Goal: Task Accomplishment & Management: Use online tool/utility

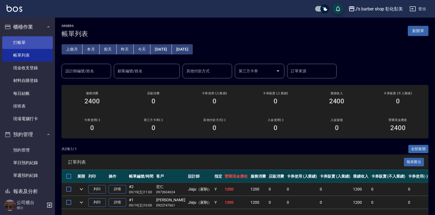
click at [35, 46] on link "打帳單" at bounding box center [27, 42] width 51 height 13
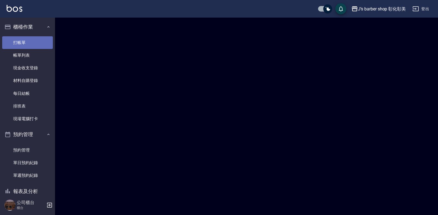
drag, startPoint x: 35, startPoint y: 46, endPoint x: 60, endPoint y: 50, distance: 25.8
click at [35, 45] on link "打帳單" at bounding box center [27, 42] width 51 height 13
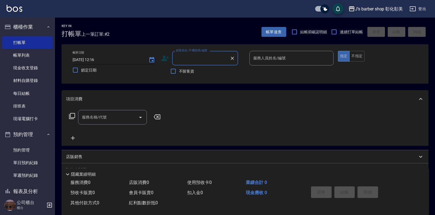
click at [95, 60] on input "[DATE] 12:16" at bounding box center [108, 59] width 70 height 9
type input "[DATE] 11:30"
click at [188, 61] on input "顧客姓名/手機號碼/編號" at bounding box center [201, 58] width 53 height 10
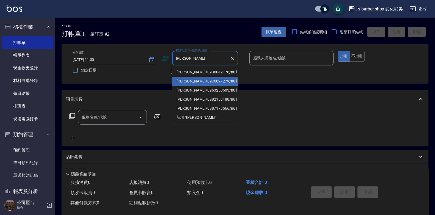
click at [201, 81] on li "[PERSON_NAME]/0976097279/null" at bounding box center [205, 81] width 66 height 9
type input "[PERSON_NAME]/0976097279/null"
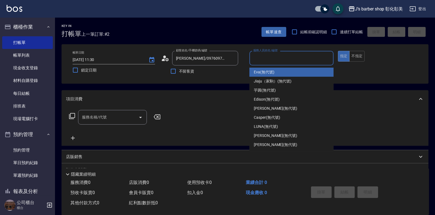
click at [297, 57] on input "服務人員姓名/編號" at bounding box center [291, 58] width 79 height 10
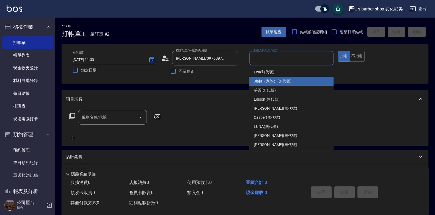
click at [265, 83] on span "Jiaju（家駒） (無代號)" at bounding box center [273, 81] width 38 height 6
type input "Jiaju（家駒）(無代號)"
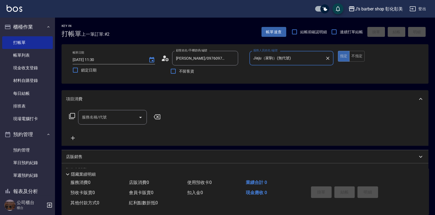
click at [105, 122] on input "服務名稱/代號" at bounding box center [109, 117] width 56 height 10
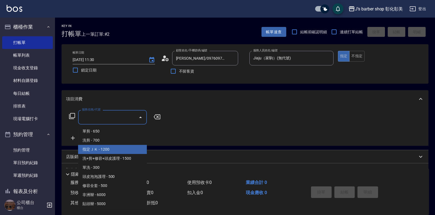
click at [112, 147] on span "指定ＪＫ - 1200" at bounding box center [112, 149] width 69 height 9
type input "指定ＪＫ(102)"
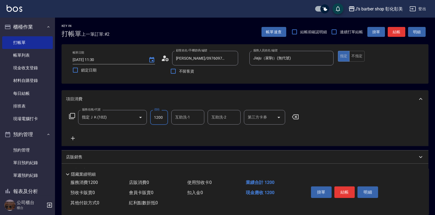
click at [158, 117] on input "1200" at bounding box center [159, 117] width 18 height 15
type input "800"
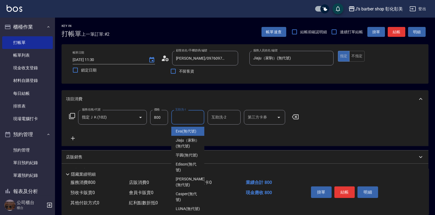
click at [180, 116] on input "互助洗-1" at bounding box center [188, 117] width 28 height 10
click at [199, 203] on div "Casper (無代號)" at bounding box center [187, 197] width 33 height 15
click at [199, 203] on div "服務消費 800 店販消費 0 使用預收卡 0 業績合計 800 預收卡販賣 0 會員卡販賣 0 扣入金 0 現金應收 800 其他付款方式 0 紅利點數折抵…" at bounding box center [182, 193] width 241 height 31
type input "Casper(無代號)"
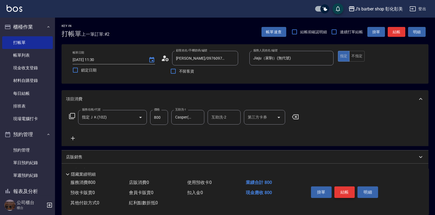
click at [350, 187] on button "結帳" at bounding box center [344, 192] width 21 height 12
